Goal: Information Seeking & Learning: Learn about a topic

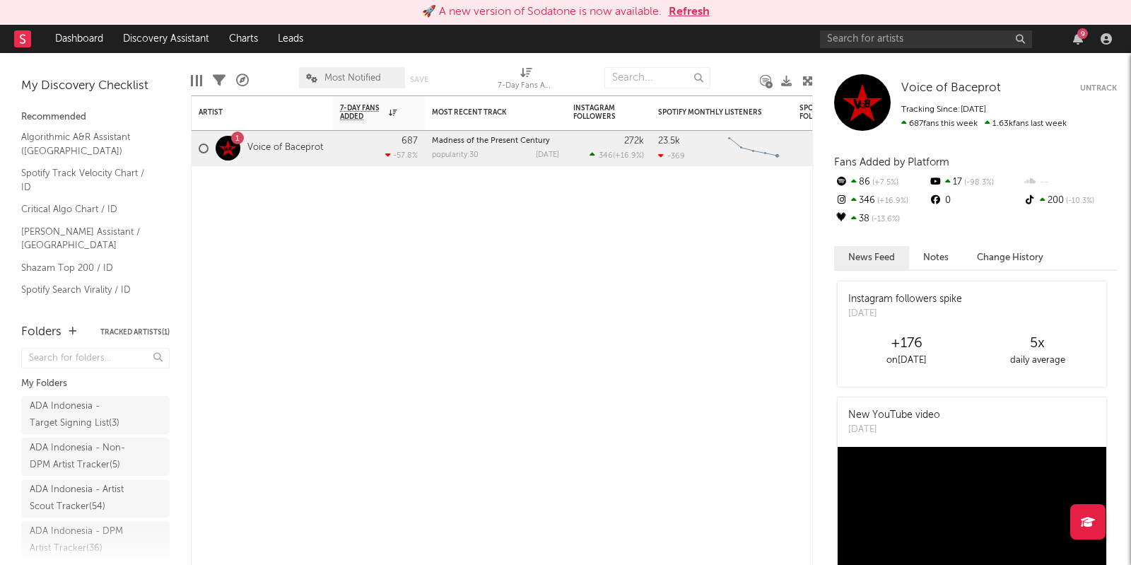
click at [703, 4] on button "Refresh" at bounding box center [689, 12] width 41 height 17
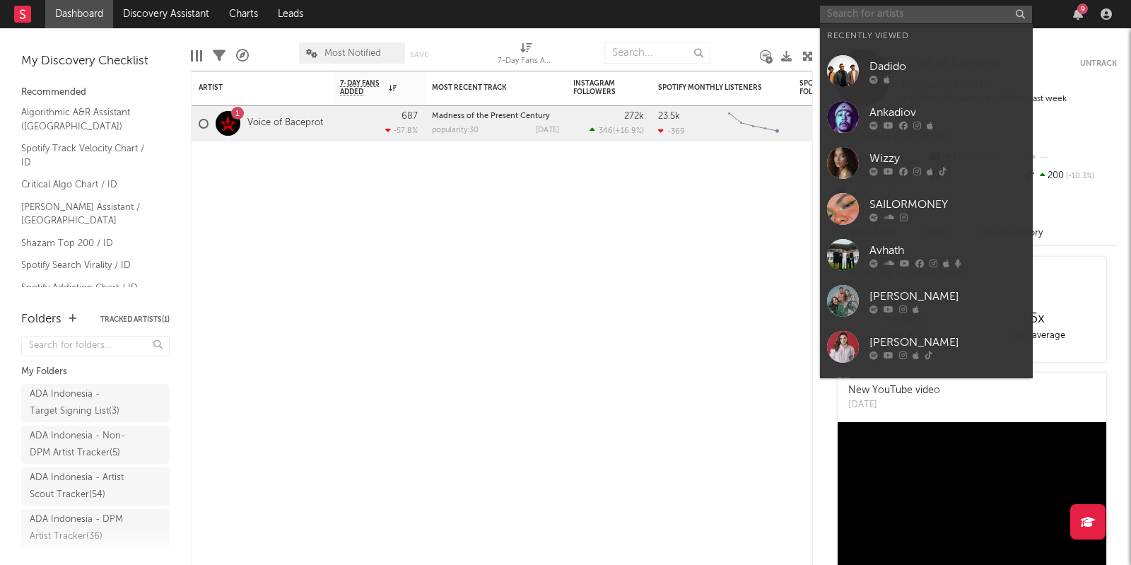
click at [868, 15] on input "text" at bounding box center [926, 15] width 212 height 18
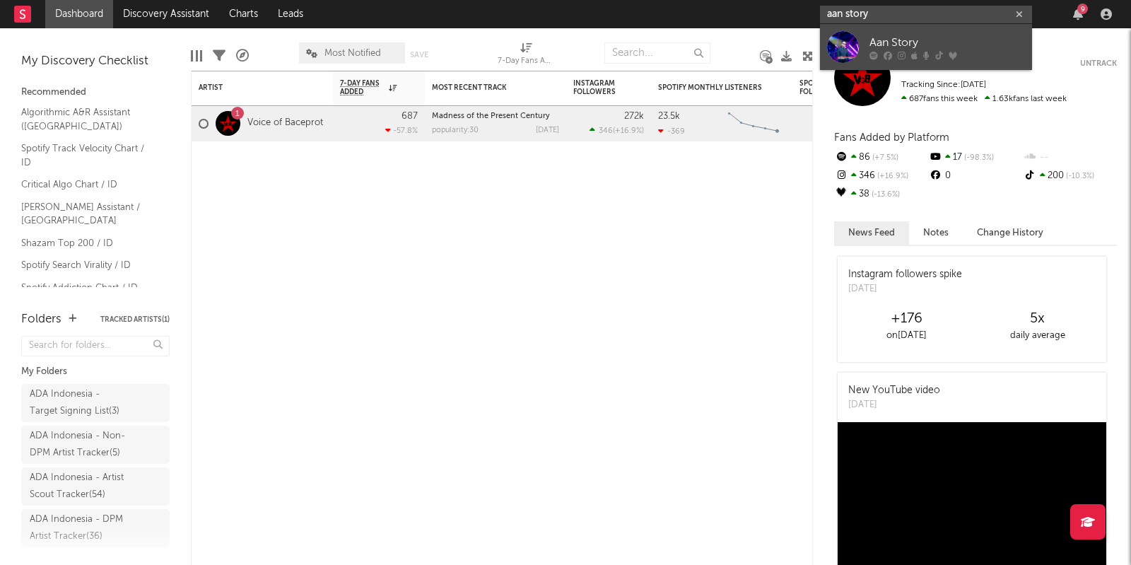
type input "aan story"
click at [942, 33] on link "Aan Story" at bounding box center [926, 47] width 212 height 46
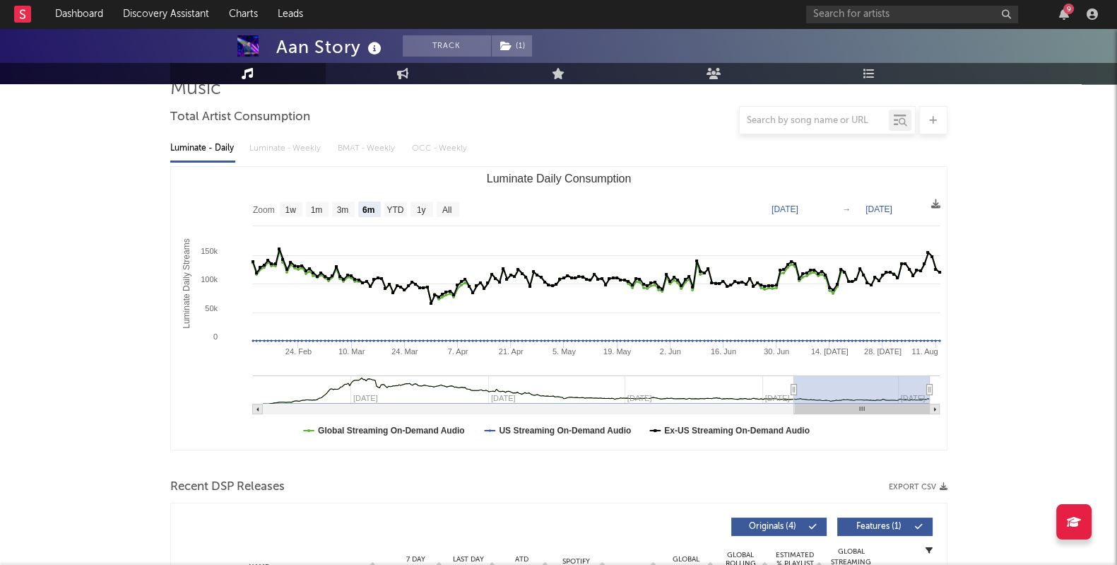
scroll to position [115, 0]
click at [337, 210] on text "3m" at bounding box center [342, 209] width 12 height 10
select select "3m"
type input "2025-05-12"
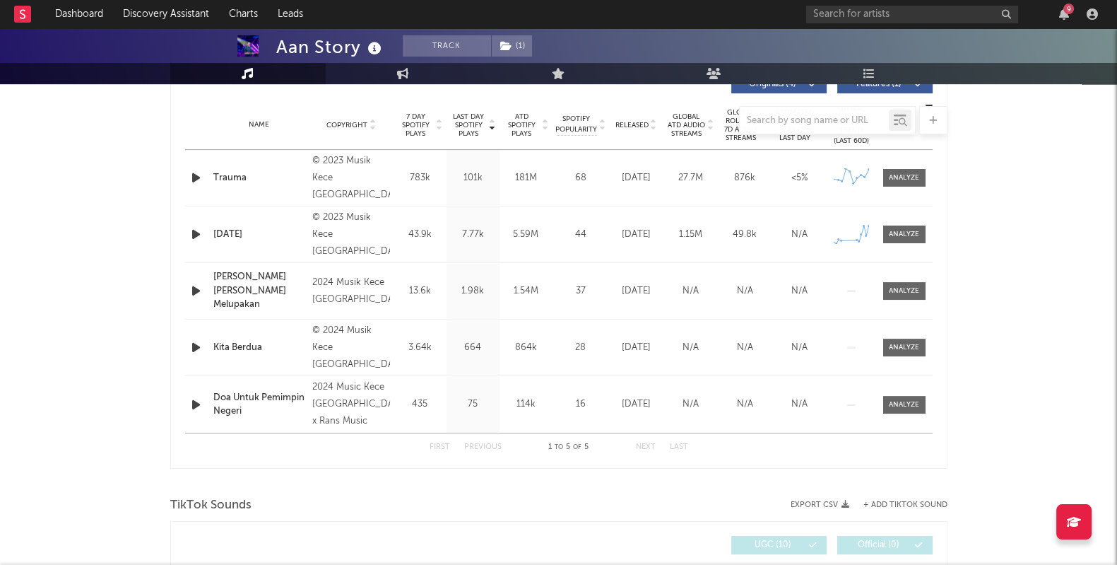
scroll to position [551, 0]
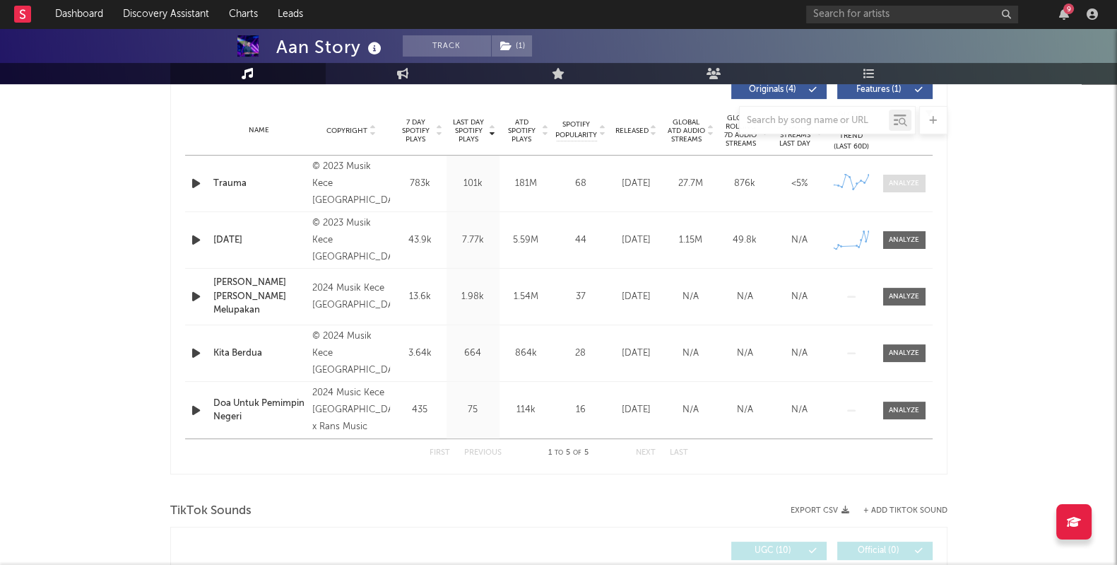
click at [918, 184] on div at bounding box center [904, 183] width 30 height 11
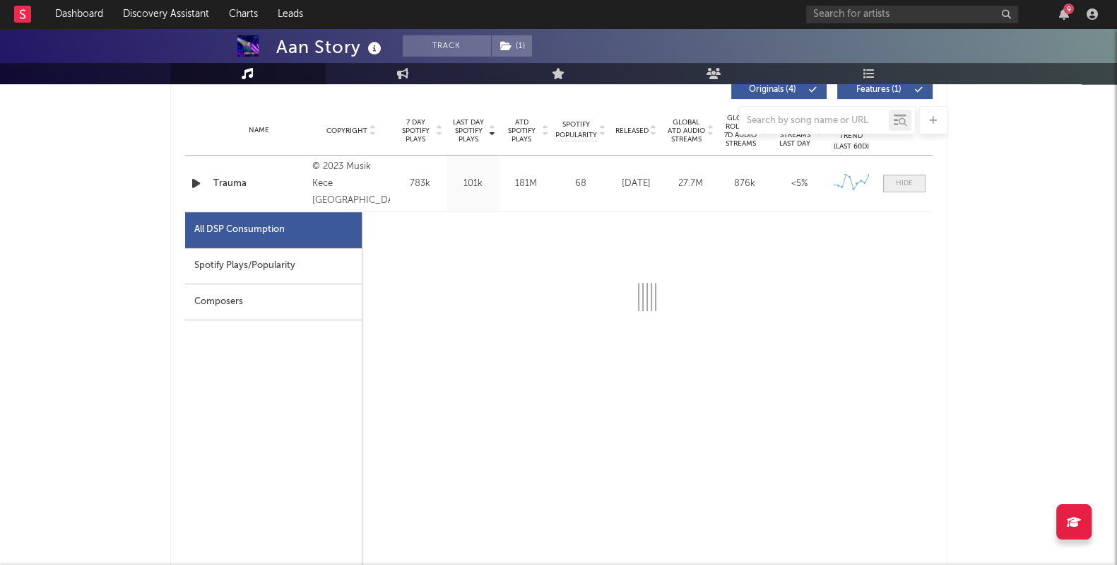
select select "6m"
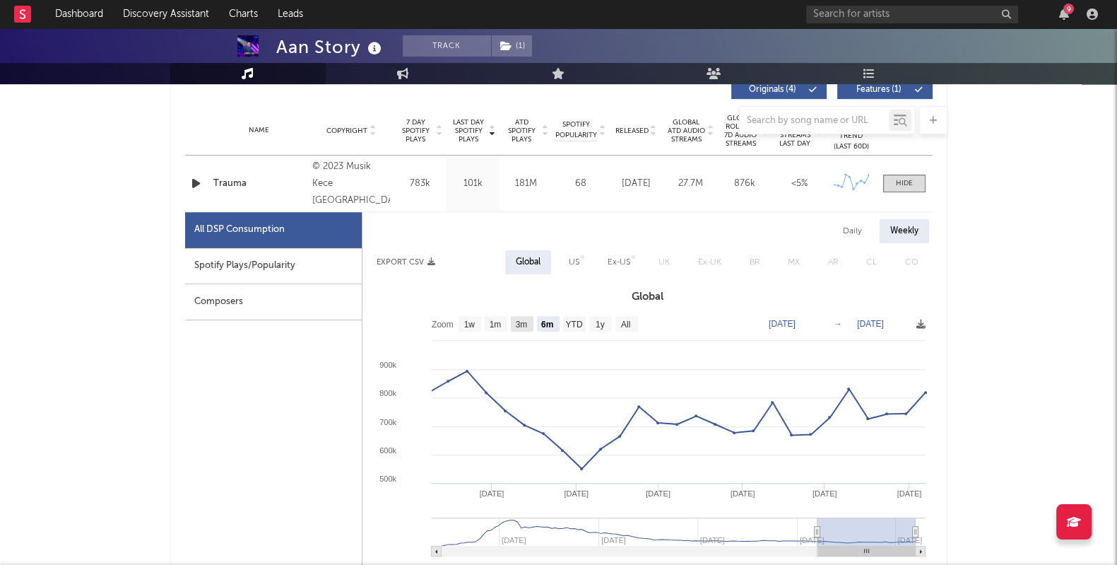
click at [513, 319] on rect at bounding box center [522, 324] width 23 height 16
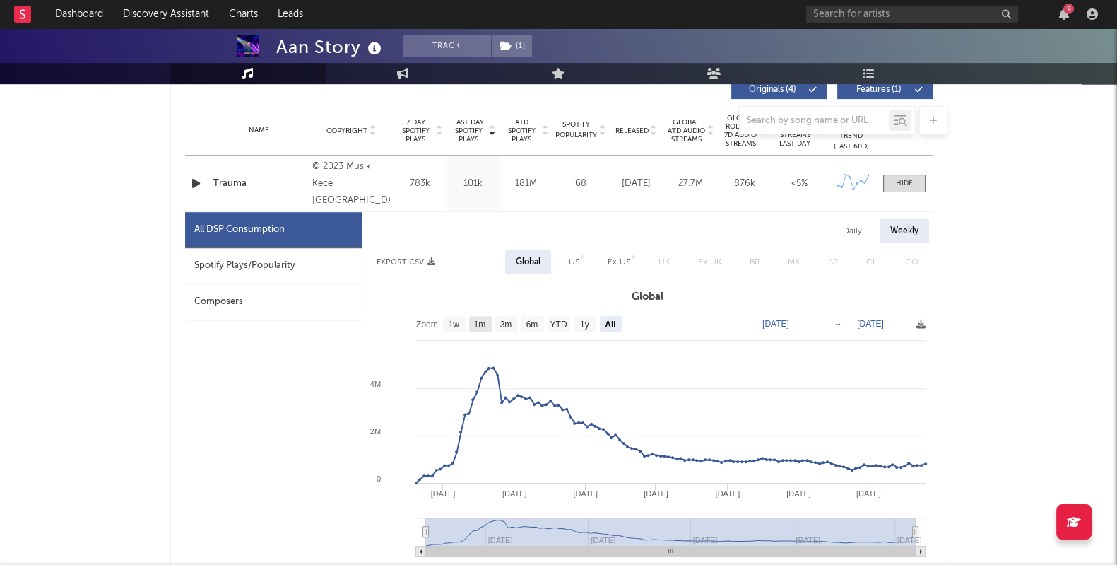
click at [488, 323] on rect at bounding box center [480, 324] width 23 height 16
select select "1m"
type input "2025-07-07"
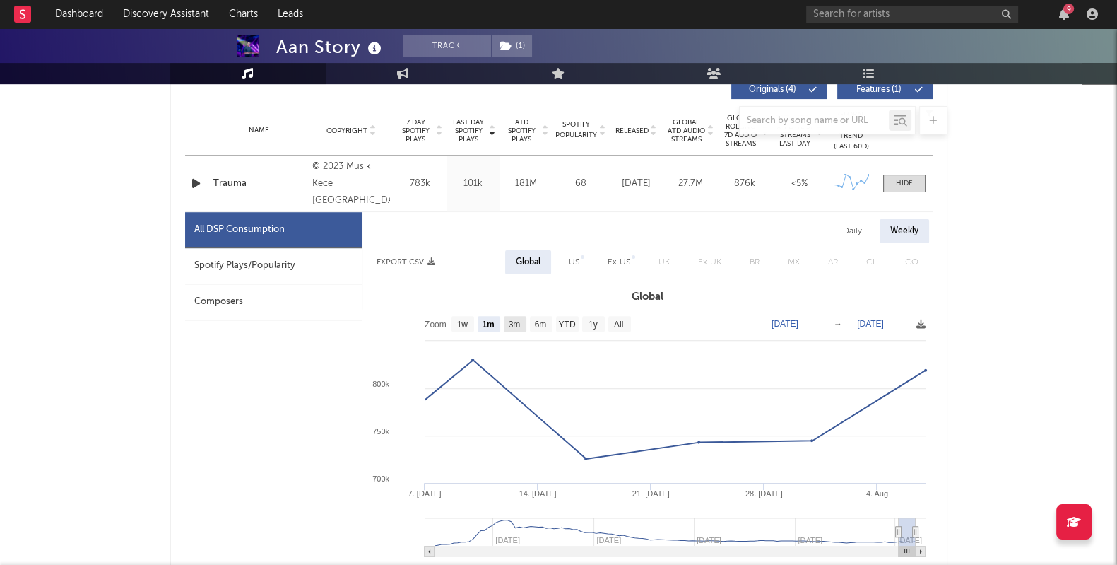
click at [509, 323] on text "3m" at bounding box center [514, 324] width 12 height 10
select select "3m"
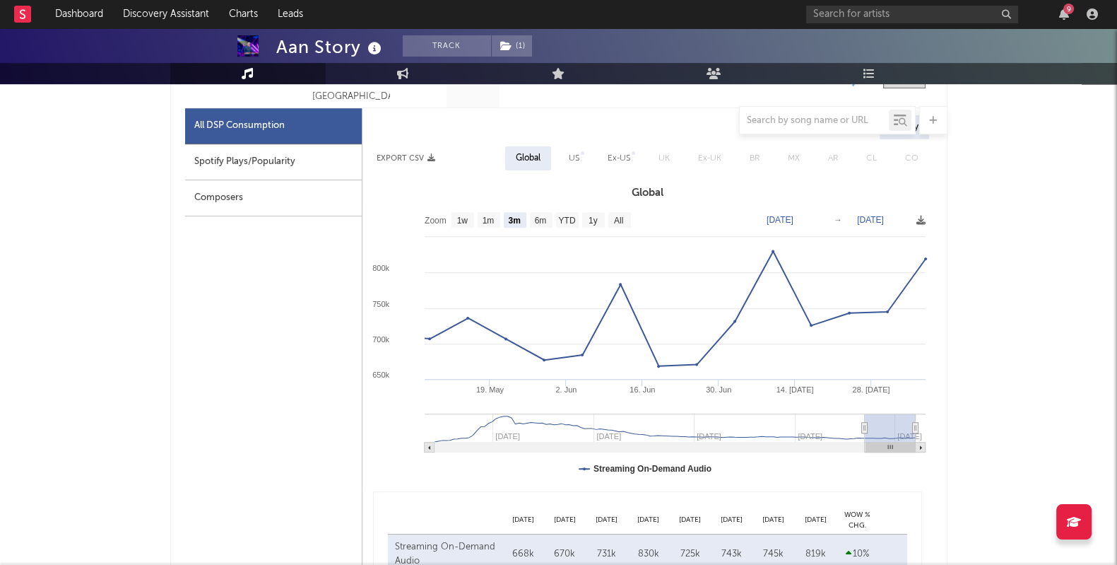
scroll to position [646, 0]
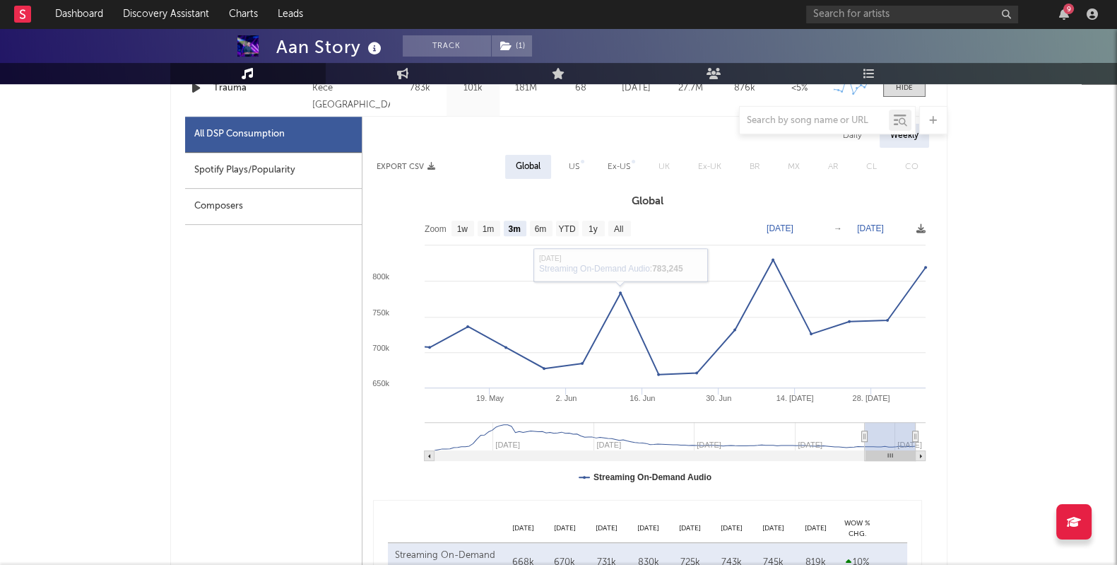
click at [281, 163] on div "Spotify Plays/Popularity" at bounding box center [273, 171] width 177 height 36
select select "3m"
select select "1w"
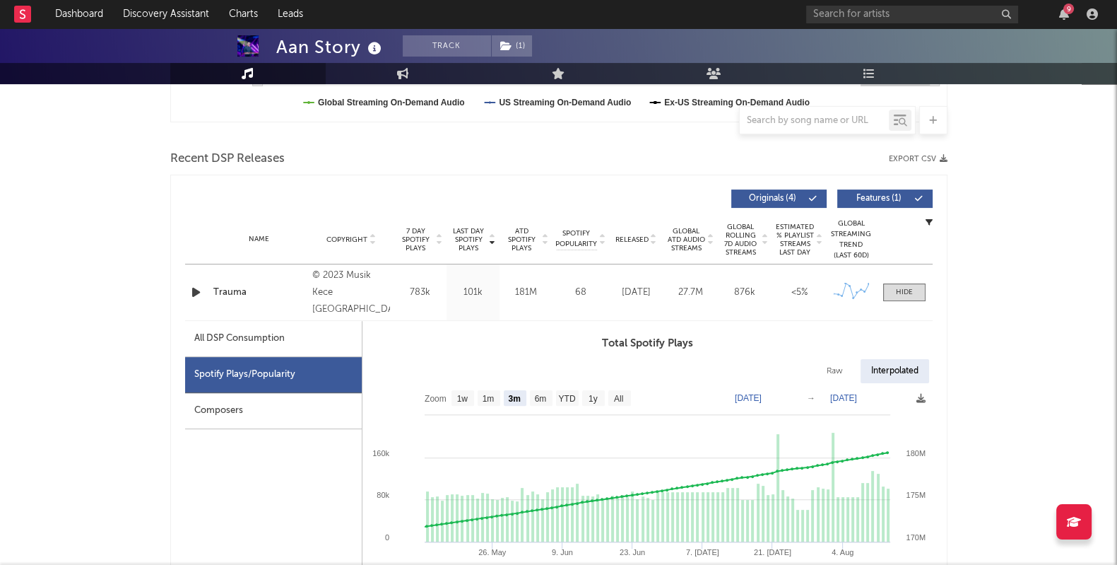
scroll to position [0, 0]
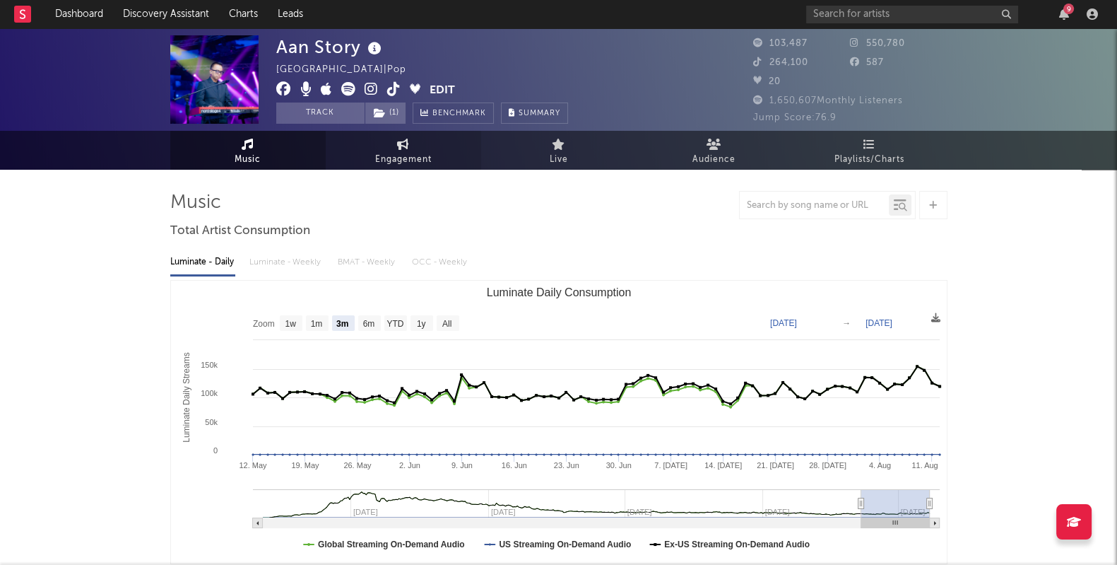
click at [416, 158] on span "Engagement" at bounding box center [403, 159] width 57 height 17
select select "1w"
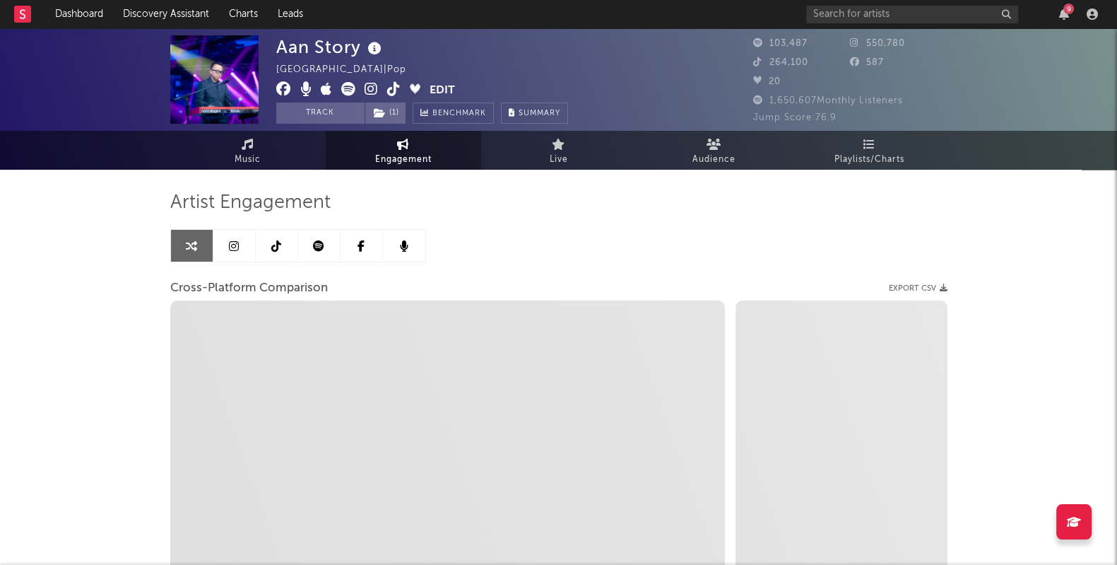
click at [315, 252] on link at bounding box center [319, 246] width 42 height 32
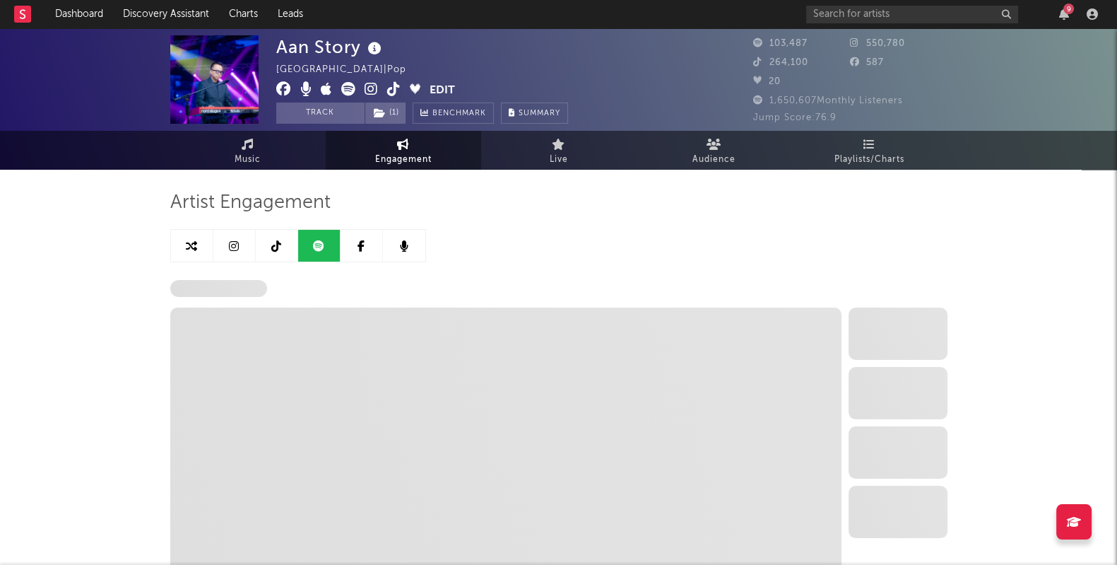
select select "6m"
select select "1w"
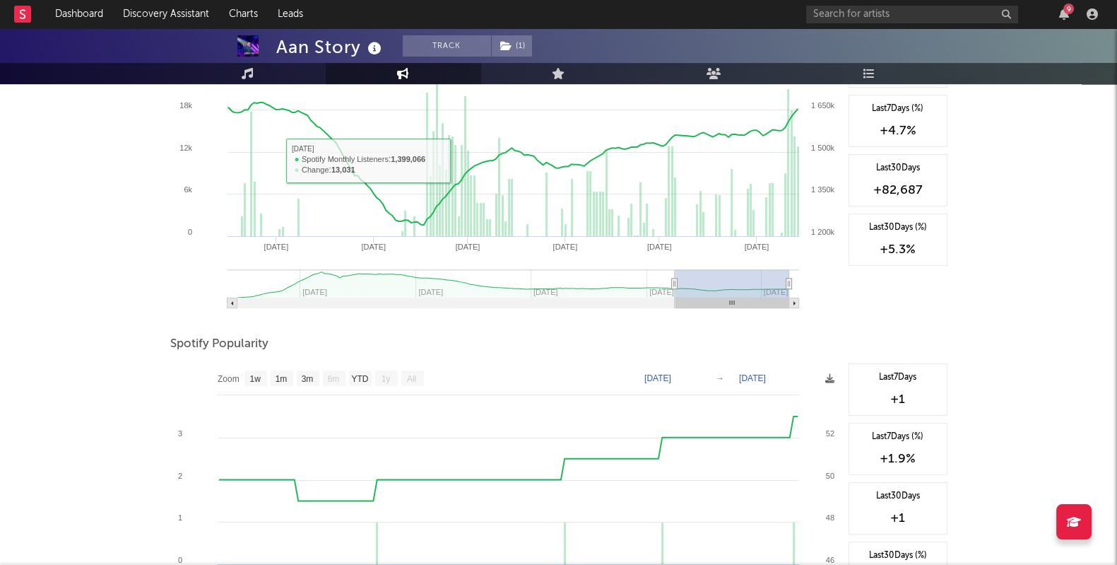
scroll to position [780, 0]
